Goal: Find specific page/section: Find specific page/section

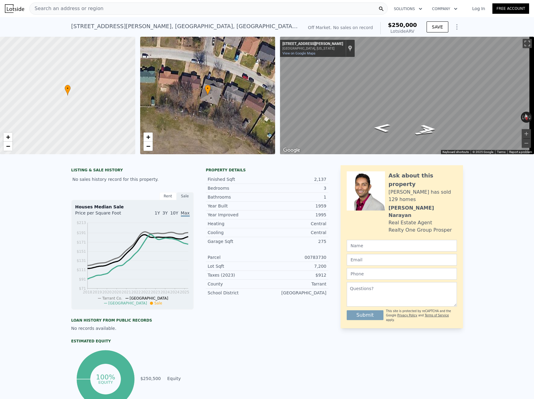
click at [90, 13] on div "Search an address or region" at bounding box center [67, 9] width 74 height 12
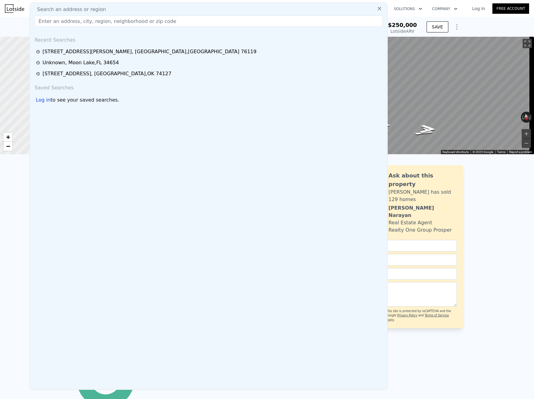
click at [85, 19] on input "text" at bounding box center [209, 21] width 348 height 11
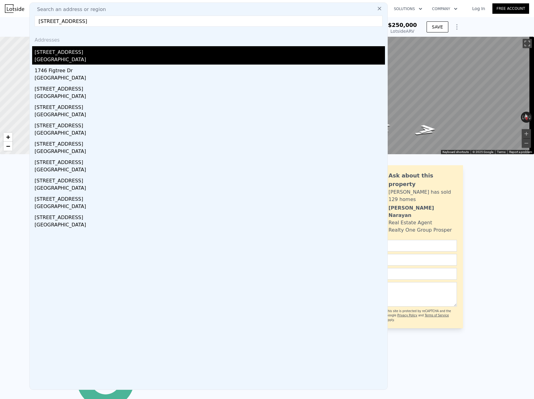
type input "1746 S Park Ave, Titusville, FL 32780"
click at [63, 49] on div "1746 S Park Ave" at bounding box center [210, 51] width 351 height 10
